Goal: Information Seeking & Learning: Find contact information

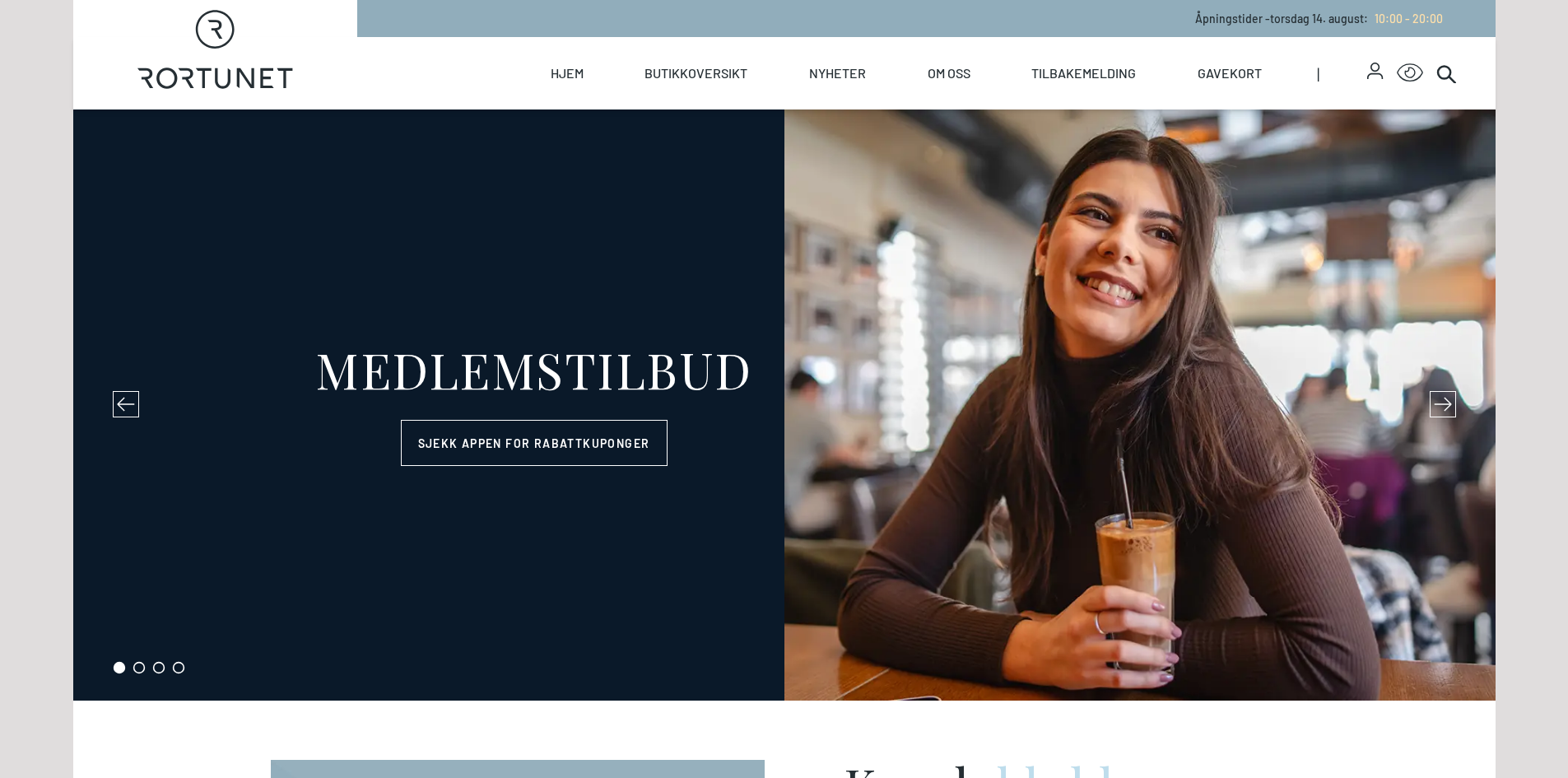
click at [0, 0] on link "Kontakt" at bounding box center [0, 0] width 0 height 0
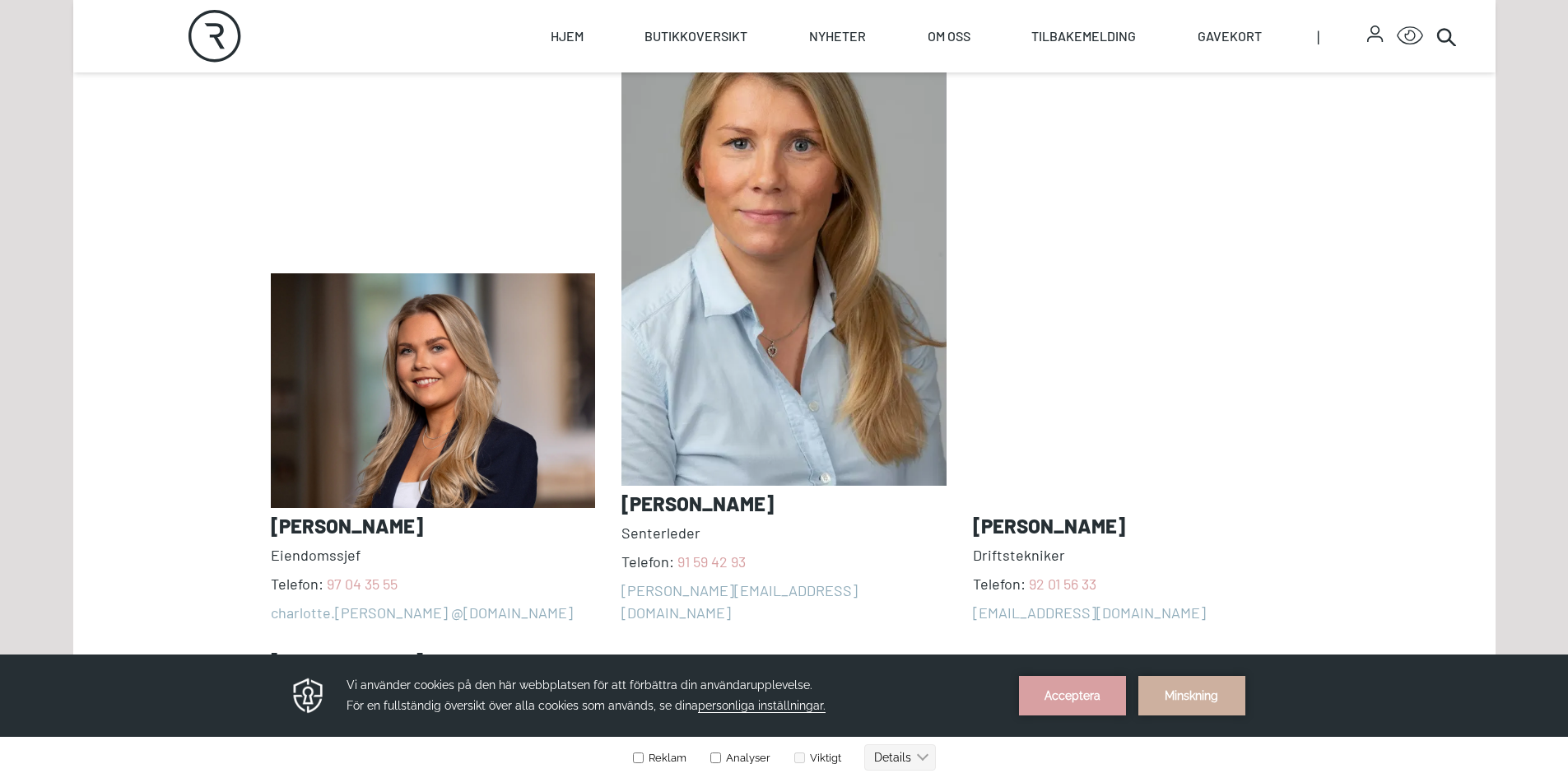
scroll to position [1481, 0]
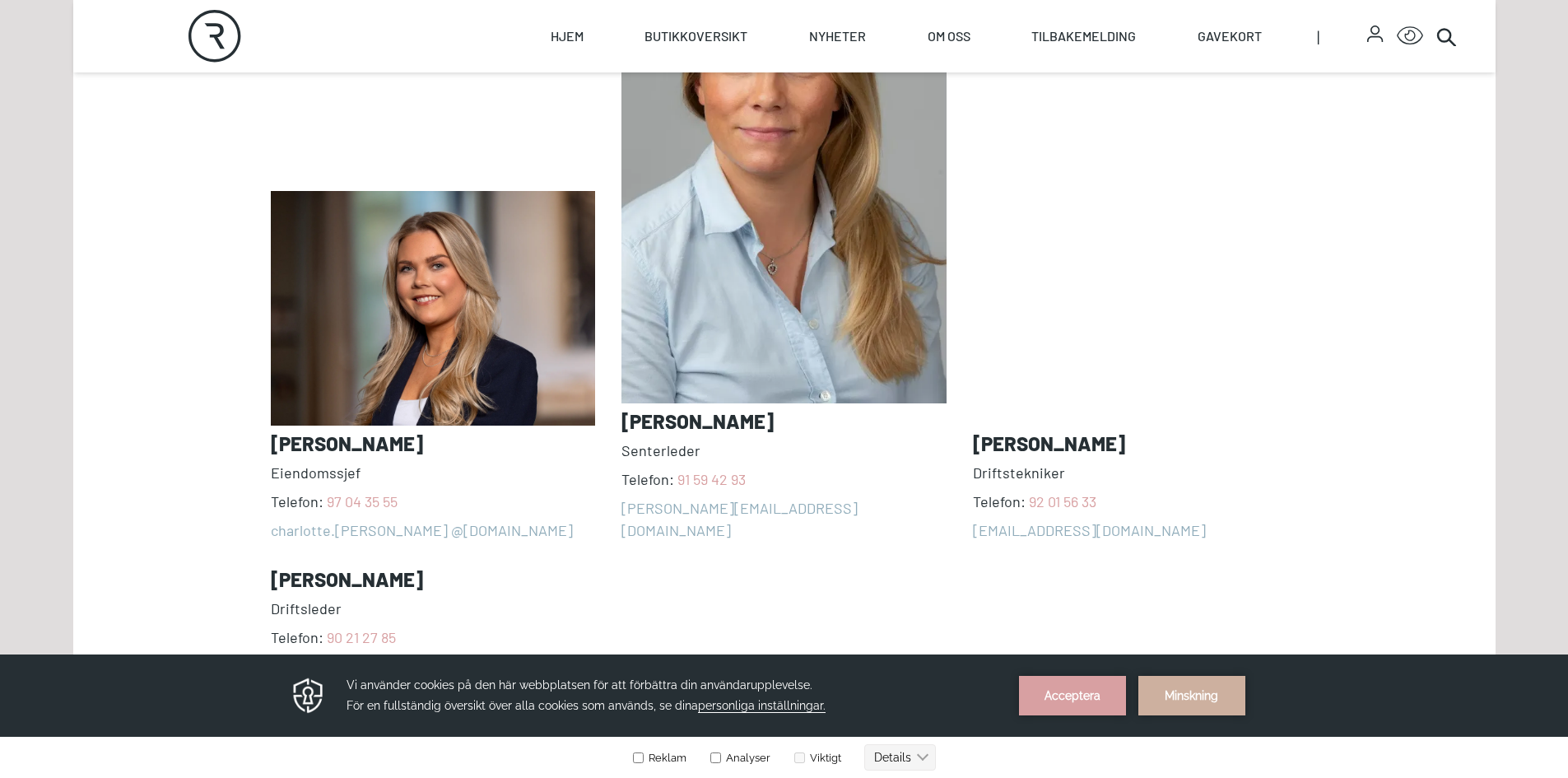
drag, startPoint x: 785, startPoint y: 420, endPoint x: 624, endPoint y: 425, distance: 161.1
click at [624, 425] on h3 "[PERSON_NAME]" at bounding box center [784, 421] width 326 height 23
copy h3 "[PERSON_NAME]"
drag, startPoint x: 793, startPoint y: 519, endPoint x: 798, endPoint y: 534, distance: 15.8
click at [793, 519] on div "[PERSON_NAME] Telefon: [PHONE_NUMBER] charlotte.[PERSON_NAME] @[DOMAIN_NAME] [P…" at bounding box center [784, 295] width 1027 height 762
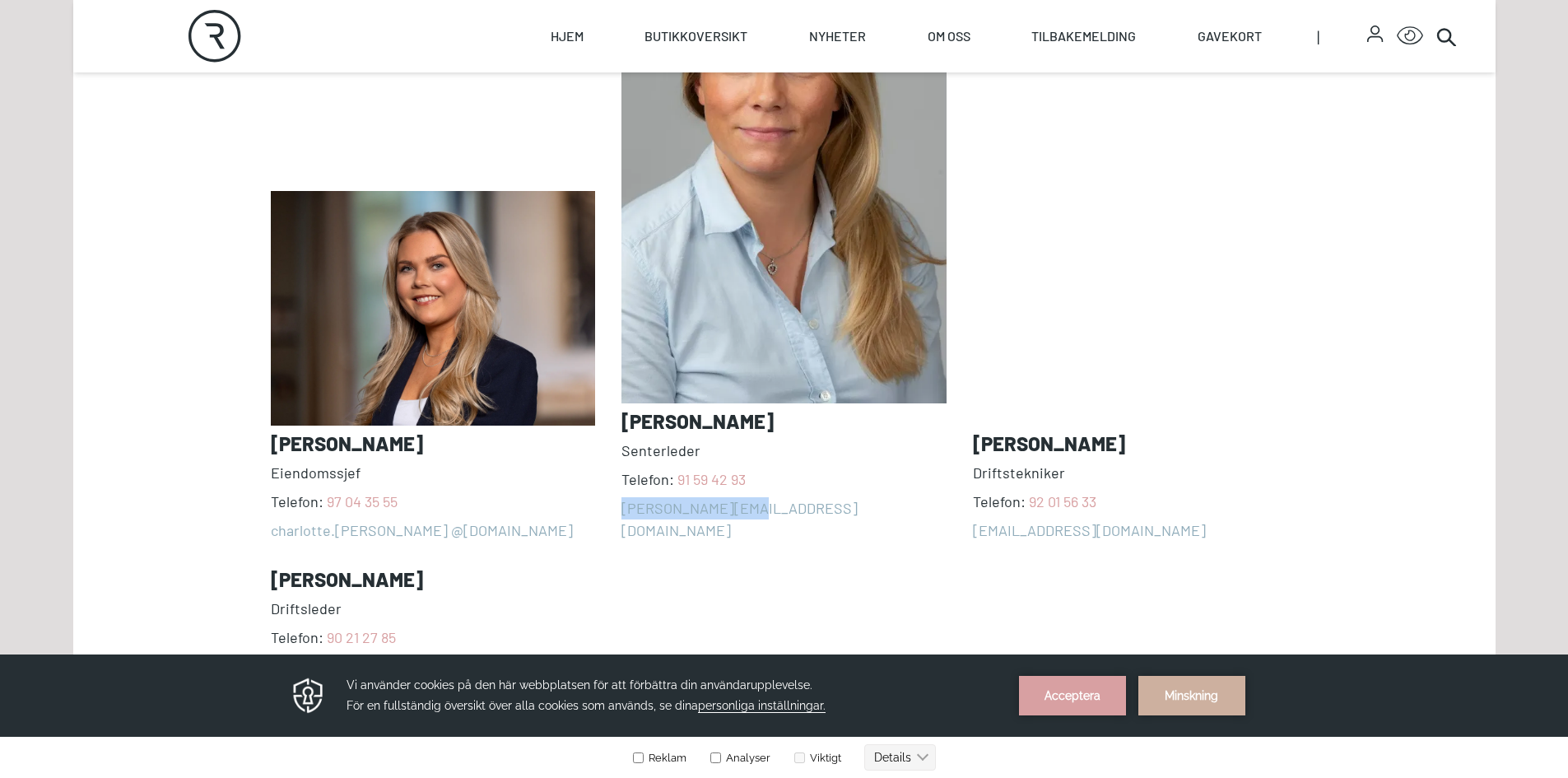
drag, startPoint x: 787, startPoint y: 522, endPoint x: 625, endPoint y: 525, distance: 162.0
click at [625, 525] on div "[PERSON_NAME] Telefon: [PHONE_NUMBER] charlotte.[PERSON_NAME] @[DOMAIN_NAME] [P…" at bounding box center [784, 295] width 1027 height 762
copy link "[PERSON_NAME][EMAIL_ADDRESS][DOMAIN_NAME]"
click at [880, 537] on div "[PERSON_NAME] Telefon: [PHONE_NUMBER] charlotte.[PERSON_NAME] @[DOMAIN_NAME] [P…" at bounding box center [784, 295] width 1027 height 762
drag, startPoint x: 781, startPoint y: 485, endPoint x: 679, endPoint y: 487, distance: 102.0
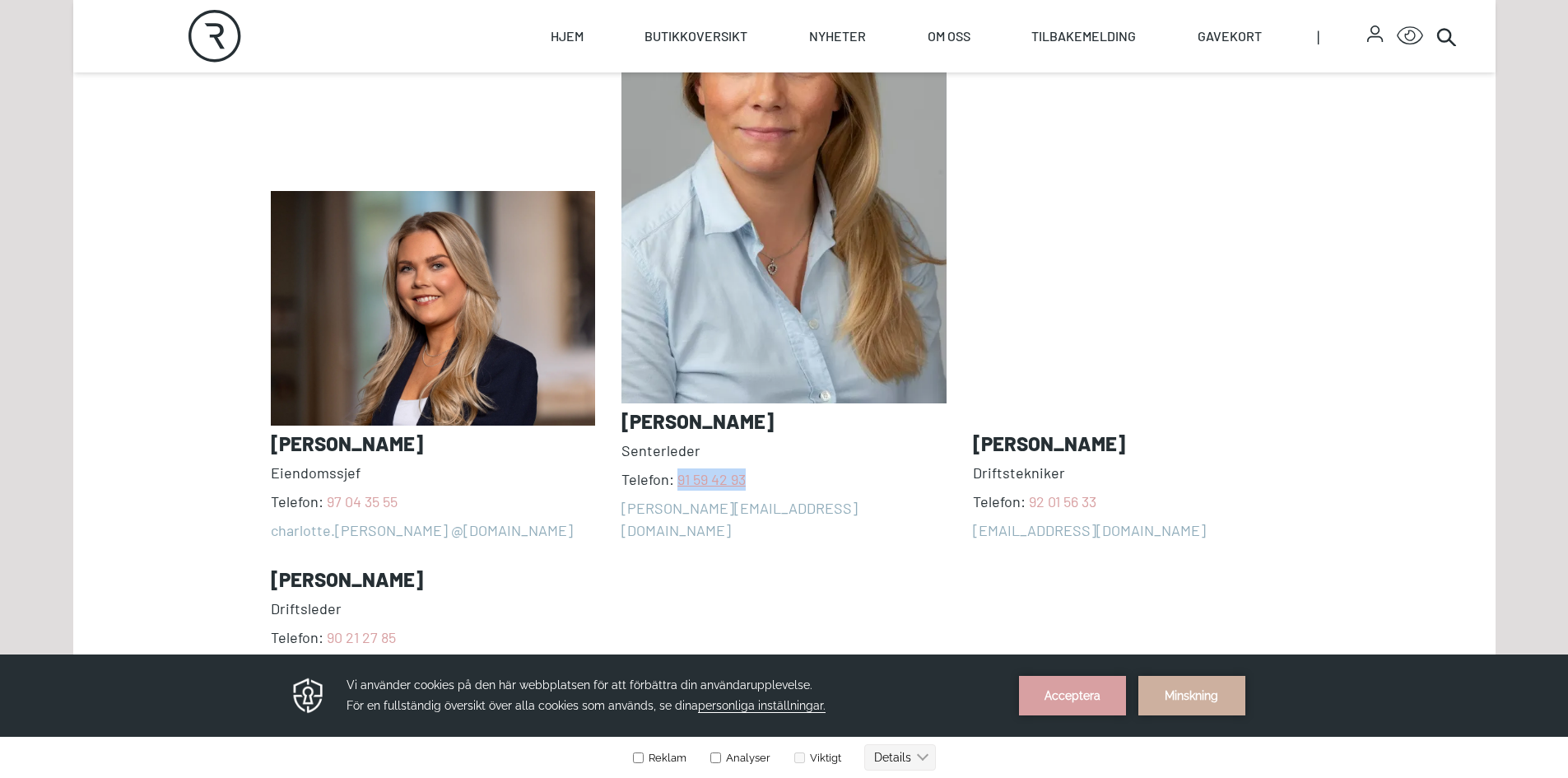
click at [679, 487] on span "Telefon: [PHONE_NUMBER]" at bounding box center [784, 479] width 326 height 22
copy link "91 59 42 93"
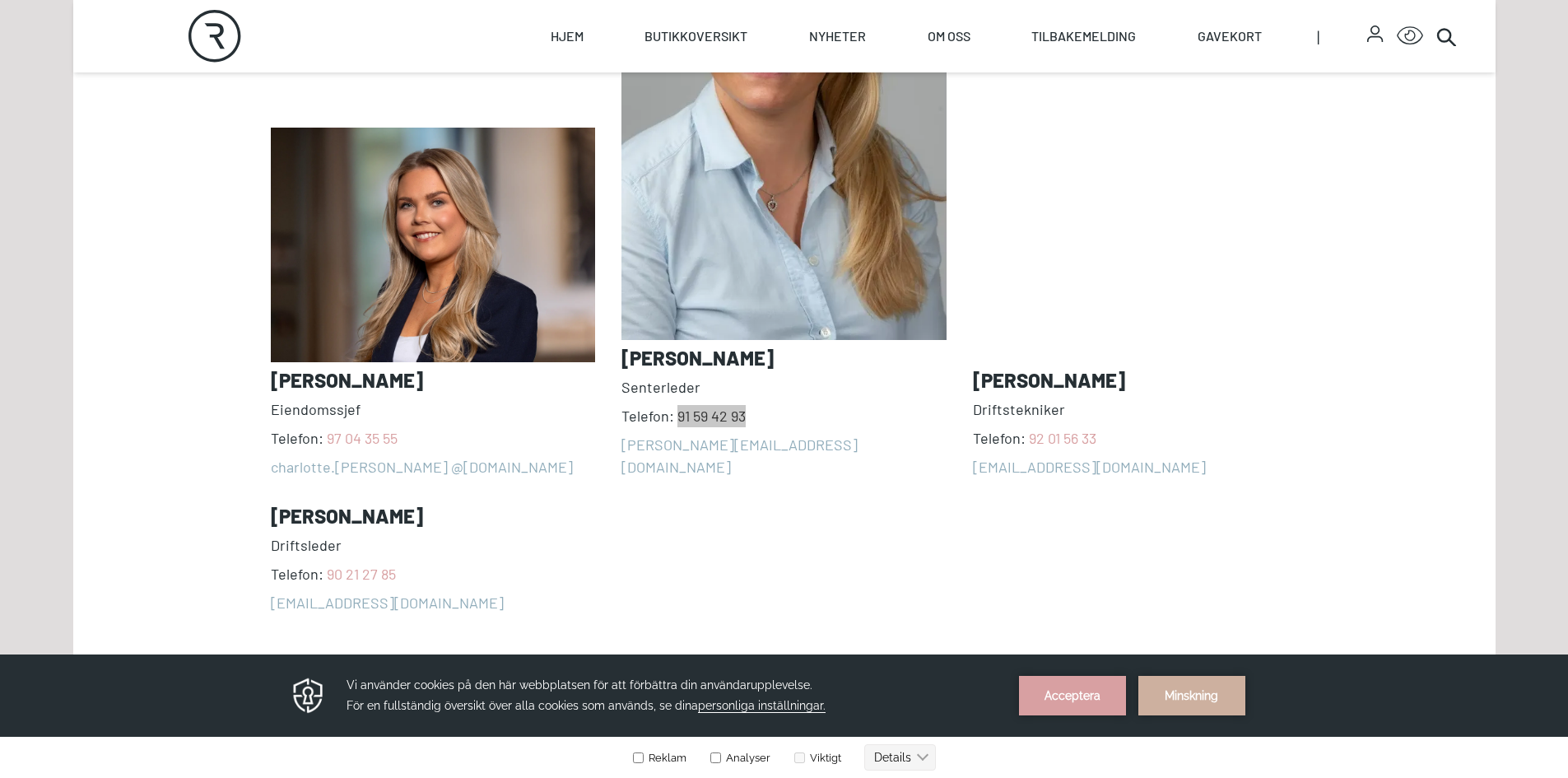
scroll to position [1646, 0]
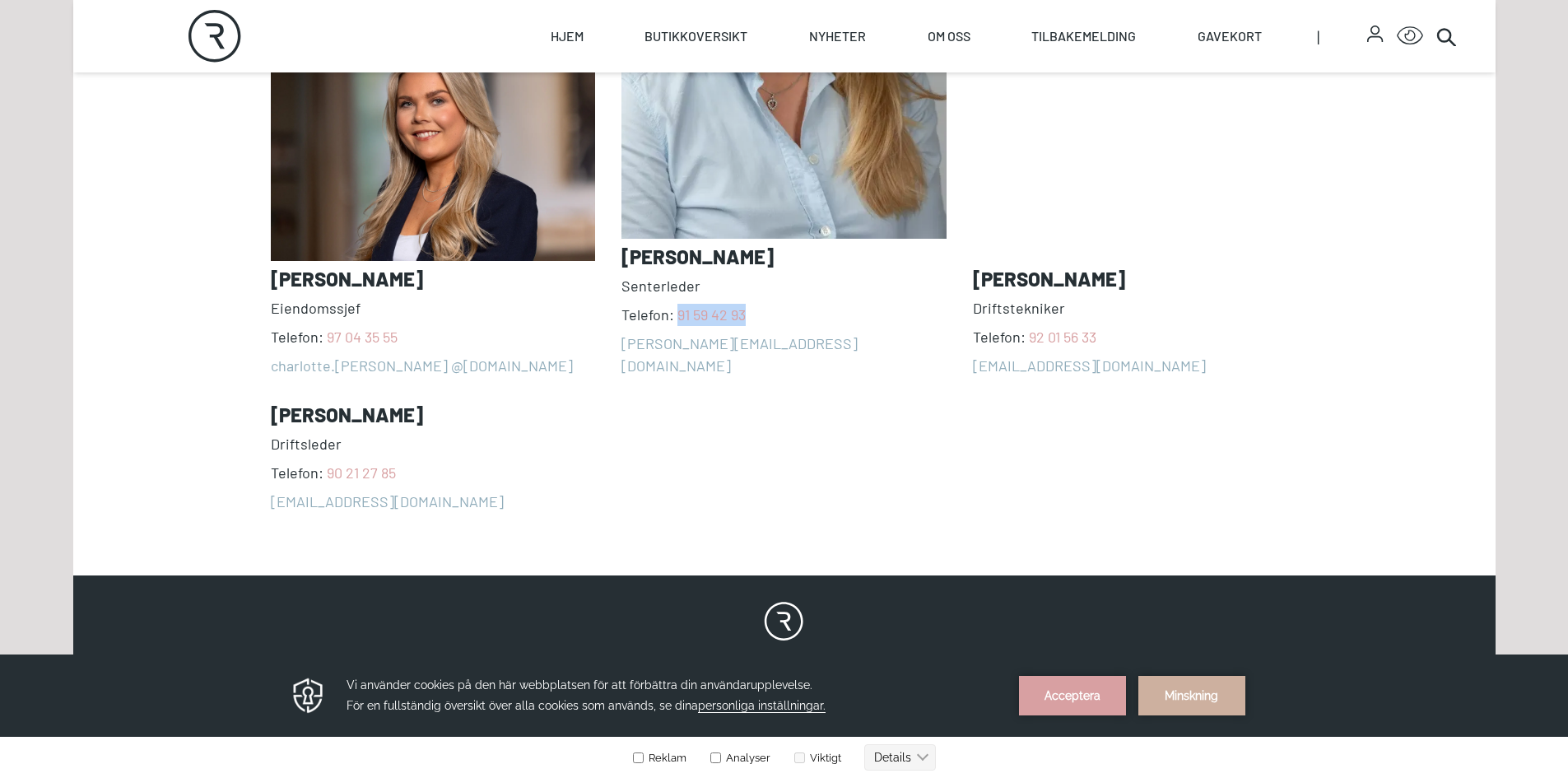
drag, startPoint x: 452, startPoint y: 397, endPoint x: 245, endPoint y: 407, distance: 207.2
click at [245, 407] on section "Våre ansatte [PERSON_NAME] Telefon: [PHONE_NUMBER] charlotte.[PERSON_NAME] @[DO…" at bounding box center [784, 99] width 1423 height 917
copy h3
click at [894, 390] on div "[PERSON_NAME] Telefon: [PHONE_NUMBER] charlotte.[PERSON_NAME] @[DOMAIN_NAME] [P…" at bounding box center [784, 131] width 1027 height 762
click at [401, 404] on h3 "[PERSON_NAME]" at bounding box center [434, 415] width 326 height 23
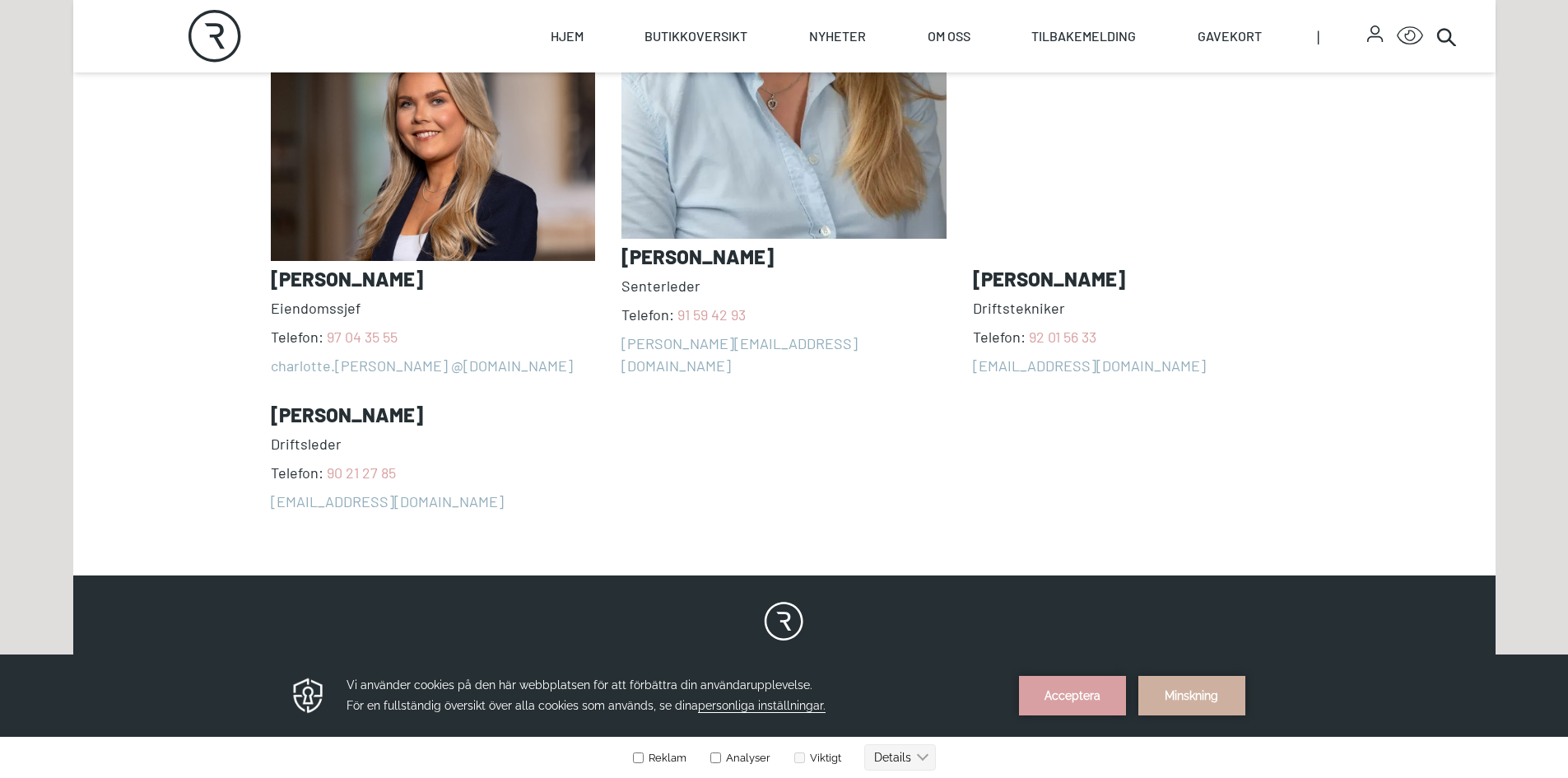
drag, startPoint x: 418, startPoint y: 393, endPoint x: 260, endPoint y: 393, distance: 158.0
click at [260, 393] on div "Våre ansatte [PERSON_NAME] Telefon: [PHONE_NUMBER] charlotte.[PERSON_NAME] @[DO…" at bounding box center [784, 100] width 1054 height 825
copy h3 "[PERSON_NAME]"
drag, startPoint x: 482, startPoint y: 504, endPoint x: 263, endPoint y: 490, distance: 219.4
click at [263, 490] on section "Våre ansatte [PERSON_NAME] Telefon: [PHONE_NUMBER] charlotte.[PERSON_NAME] @[DO…" at bounding box center [784, 99] width 1423 height 917
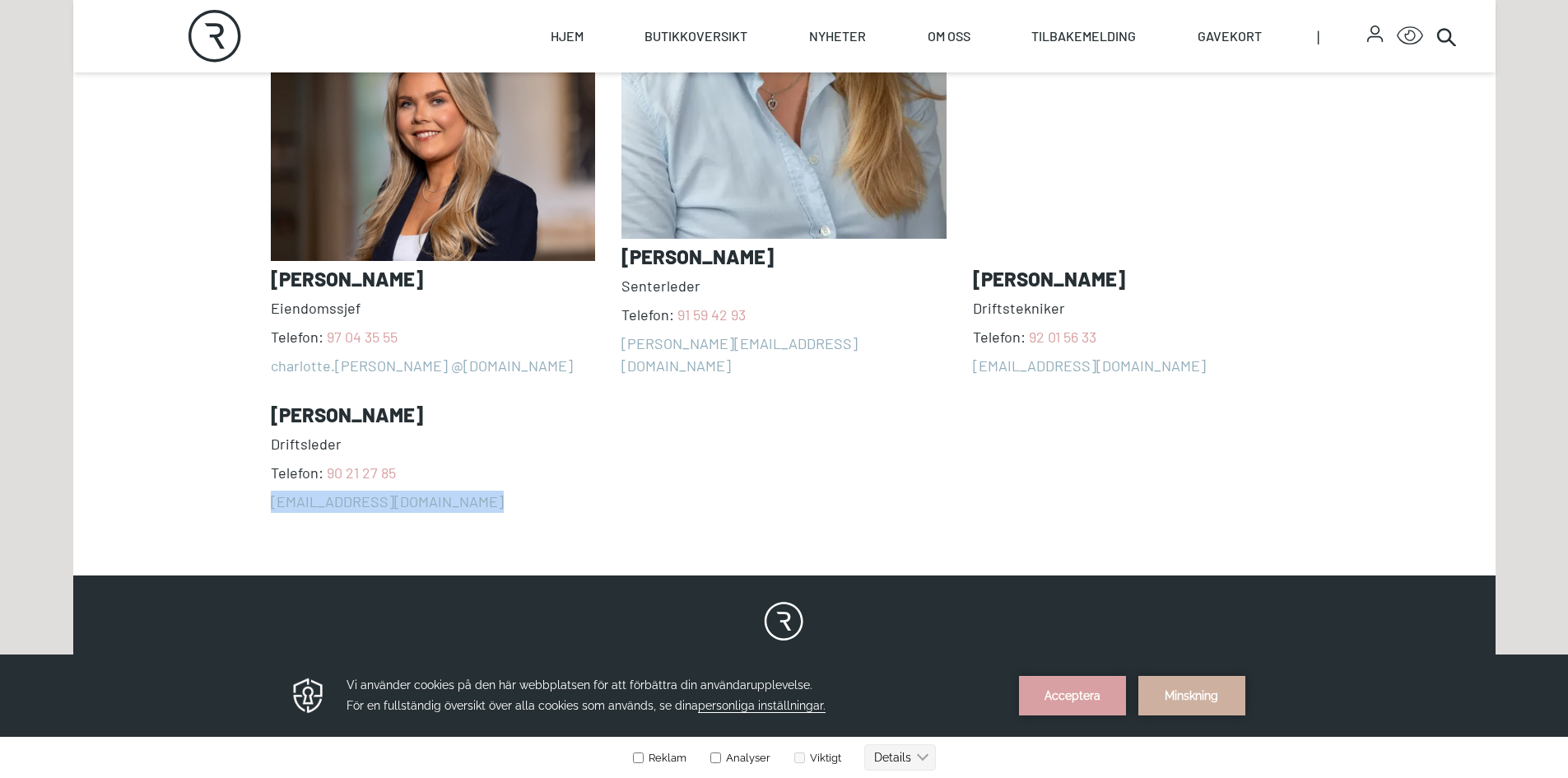
copy link "[EMAIL_ADDRESS][DOMAIN_NAME]"
click at [430, 528] on section "Våre ansatte [PERSON_NAME] Telefon: [PHONE_NUMBER] charlotte.[PERSON_NAME] @[DO…" at bounding box center [784, 99] width 1423 height 917
drag, startPoint x: 463, startPoint y: 450, endPoint x: 326, endPoint y: 460, distance: 137.4
click at [326, 461] on span "Telefon: [PHONE_NUMBER]" at bounding box center [434, 472] width 326 height 22
copy link "90 21 27 85"
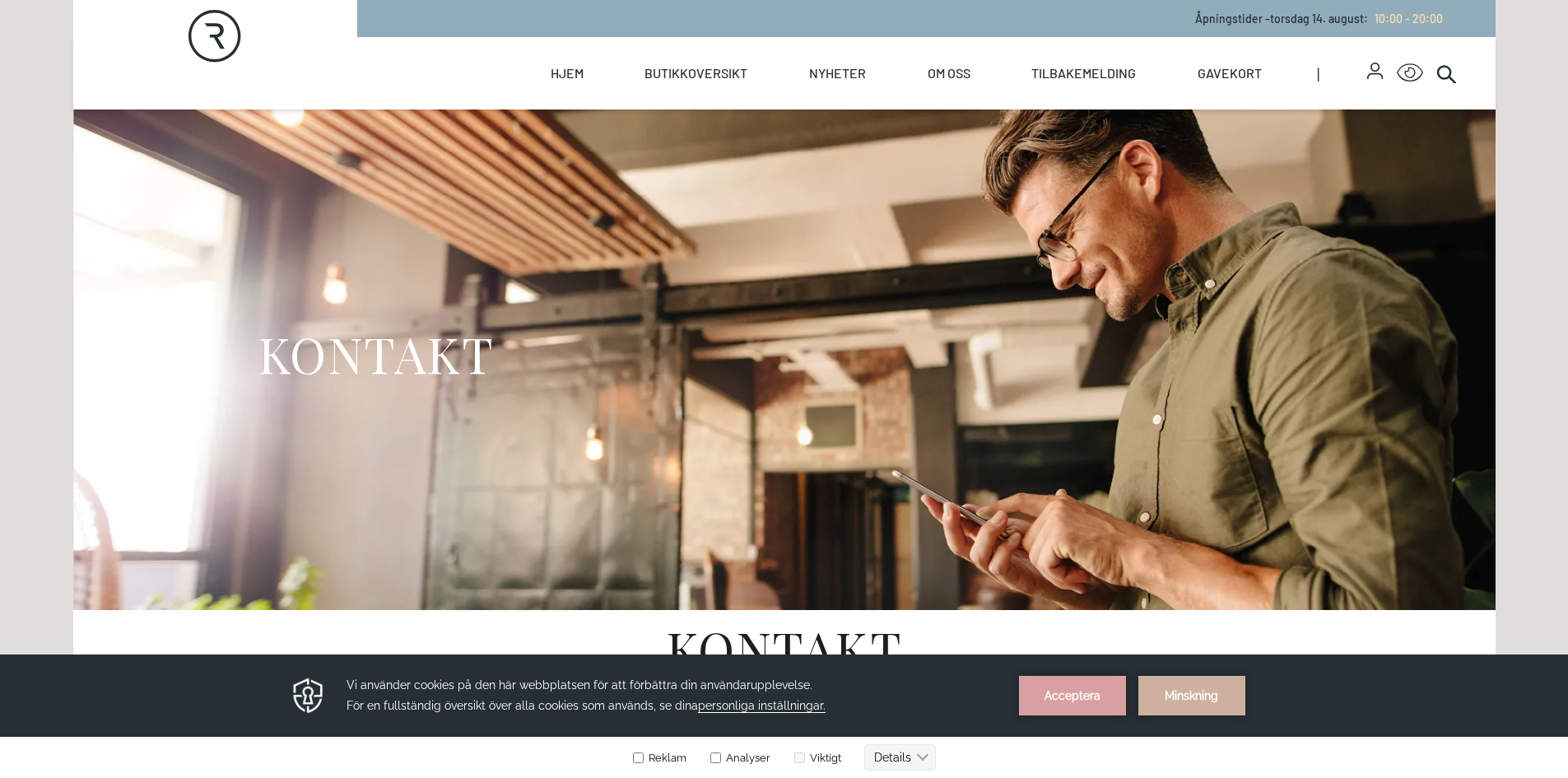
select select "NO"
